Goal: Task Accomplishment & Management: Manage account settings

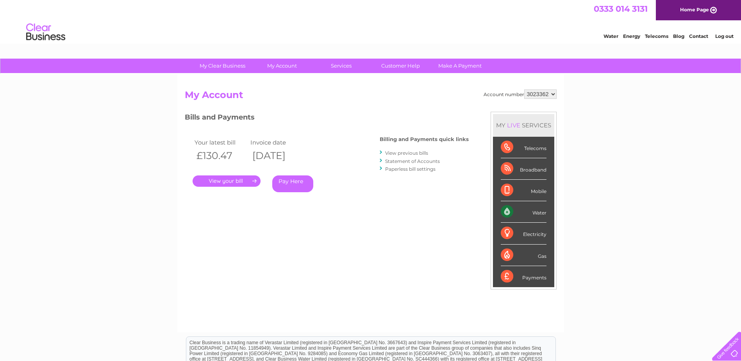
click at [424, 155] on link "View previous bills" at bounding box center [406, 153] width 43 height 6
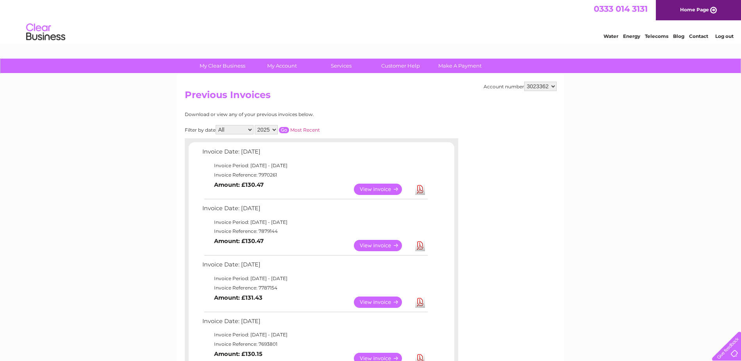
click at [377, 246] on link "View" at bounding box center [382, 245] width 57 height 11
click at [371, 189] on link "View" at bounding box center [382, 189] width 57 height 11
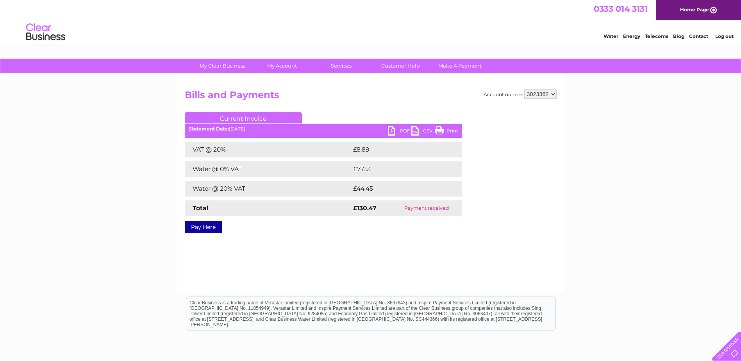
click at [397, 131] on link "PDF" at bounding box center [399, 131] width 23 height 11
